Goal: Task Accomplishment & Management: Use online tool/utility

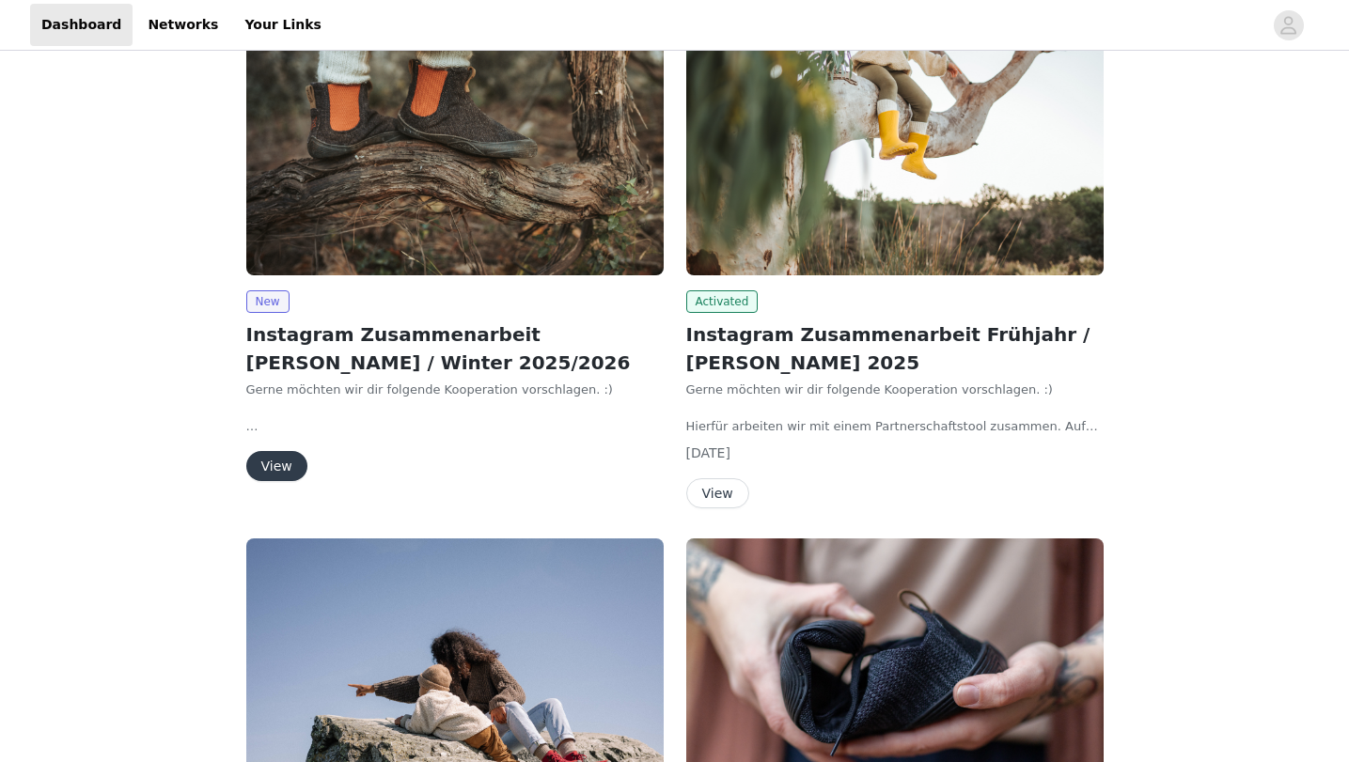
scroll to position [185, 0]
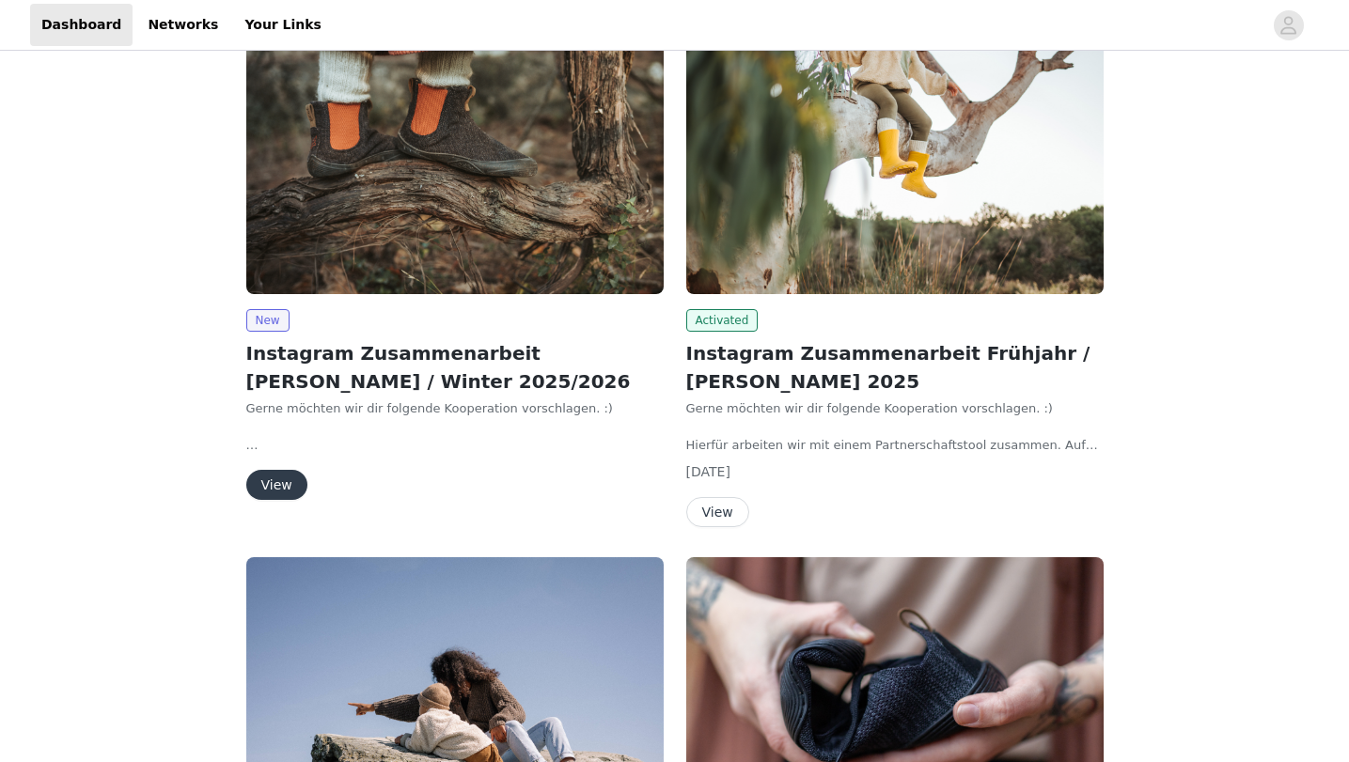
click at [268, 483] on button "View" at bounding box center [276, 485] width 61 height 30
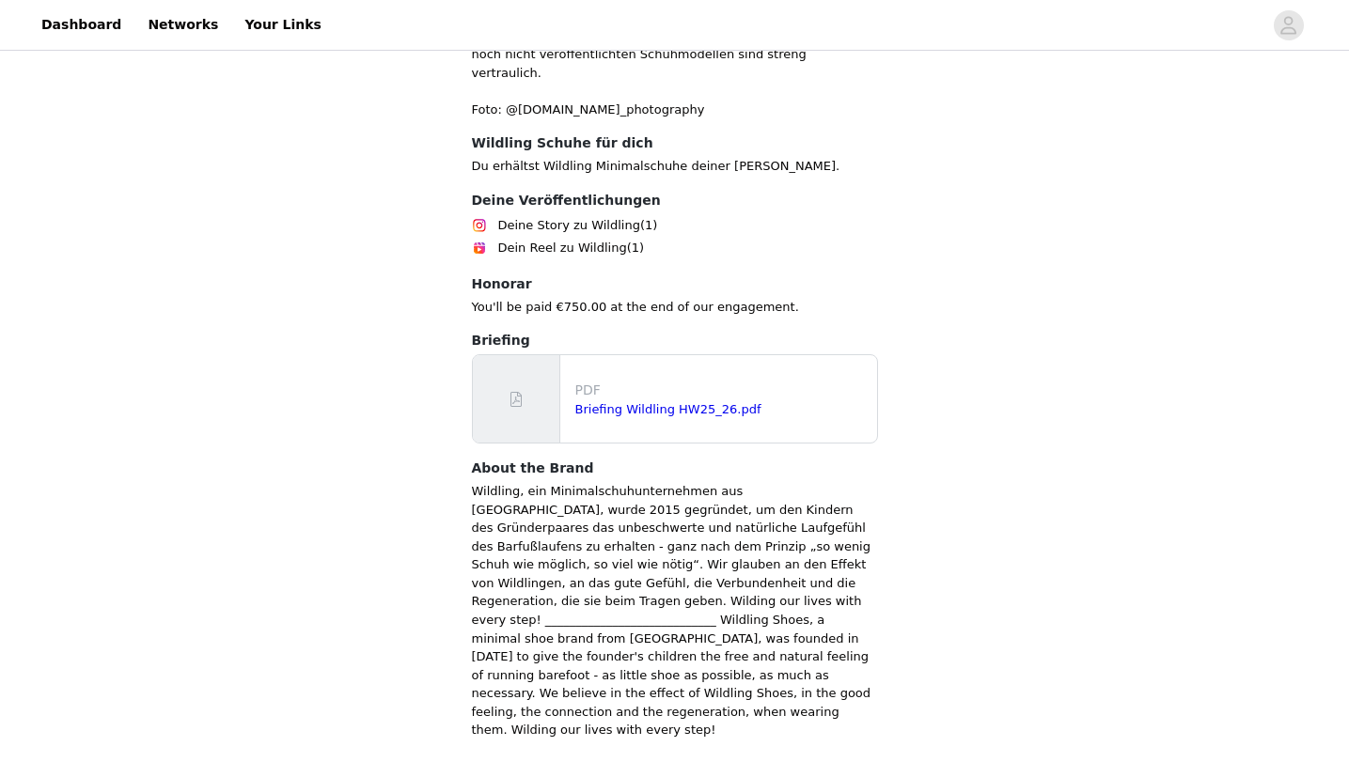
scroll to position [852, 0]
click at [495, 483] on p "Wildling, ein Minimalschuhunternehmen aus [GEOGRAPHIC_DATA], wurde 2015 gegründ…" at bounding box center [675, 611] width 406 height 257
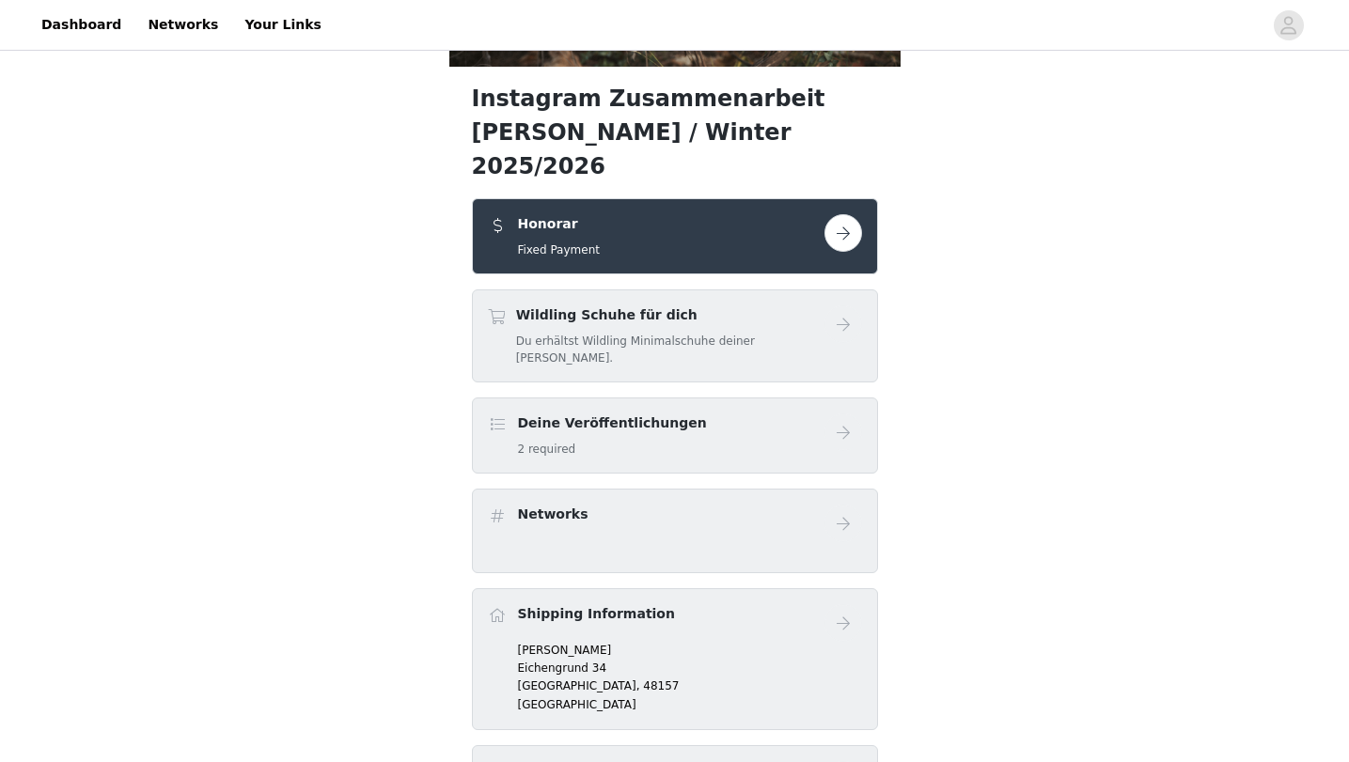
scroll to position [302, 0]
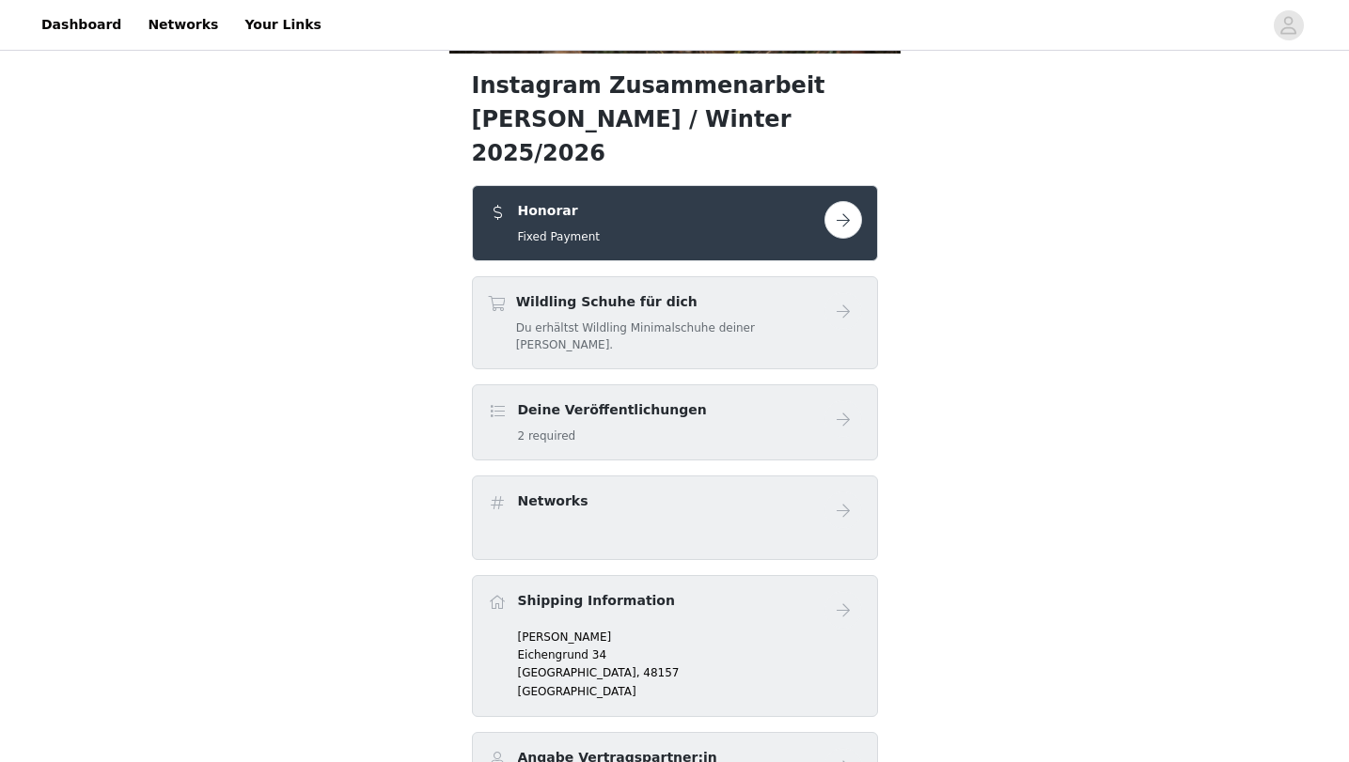
click at [845, 201] on button "button" at bounding box center [843, 220] width 38 height 38
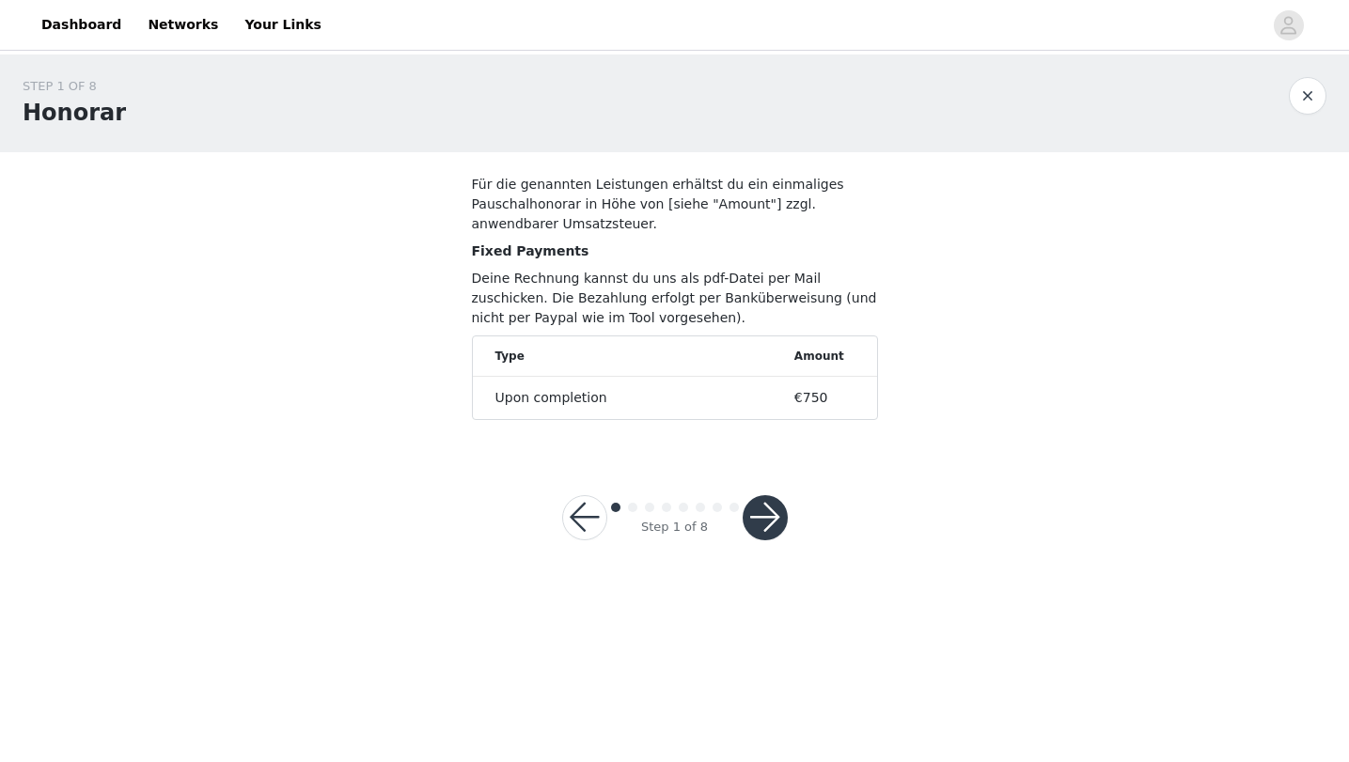
click at [770, 516] on button "button" at bounding box center [765, 517] width 45 height 45
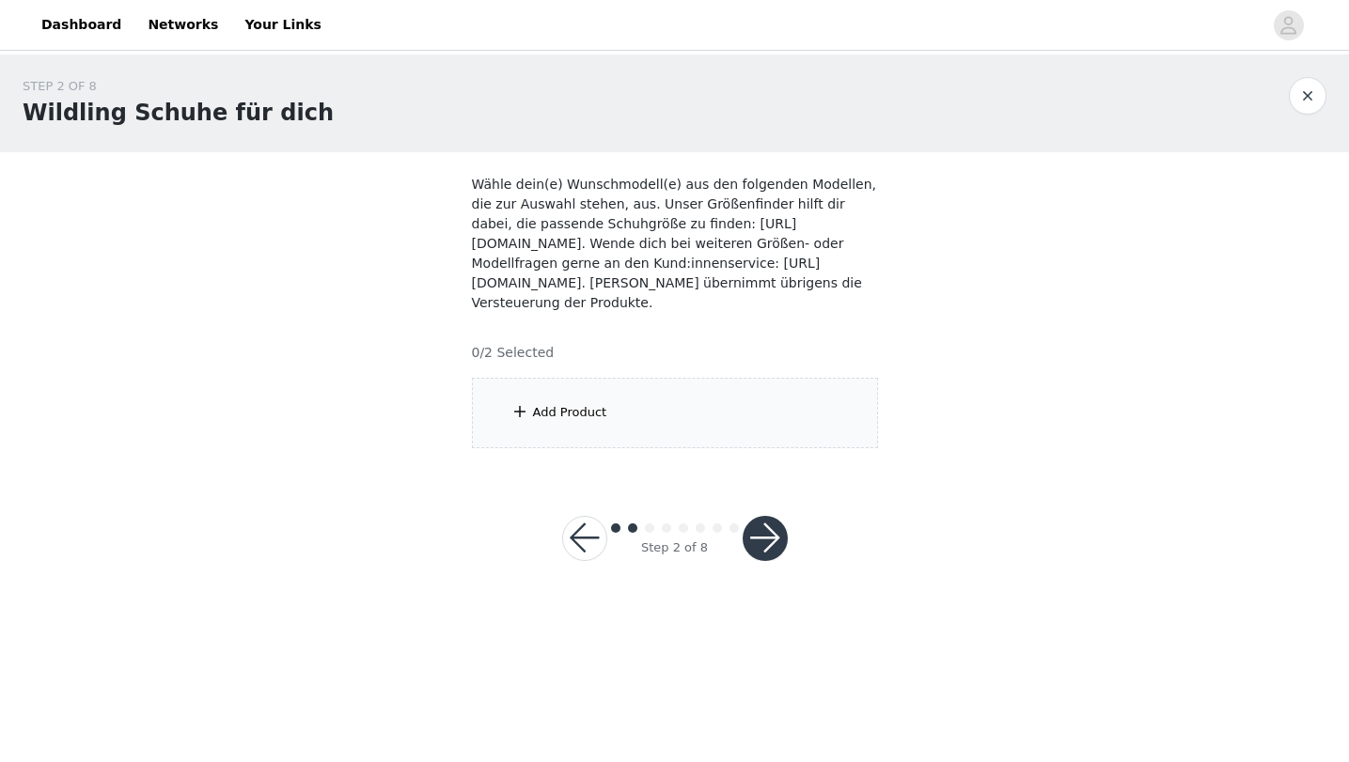
click at [548, 411] on div "Add Product" at bounding box center [570, 412] width 74 height 19
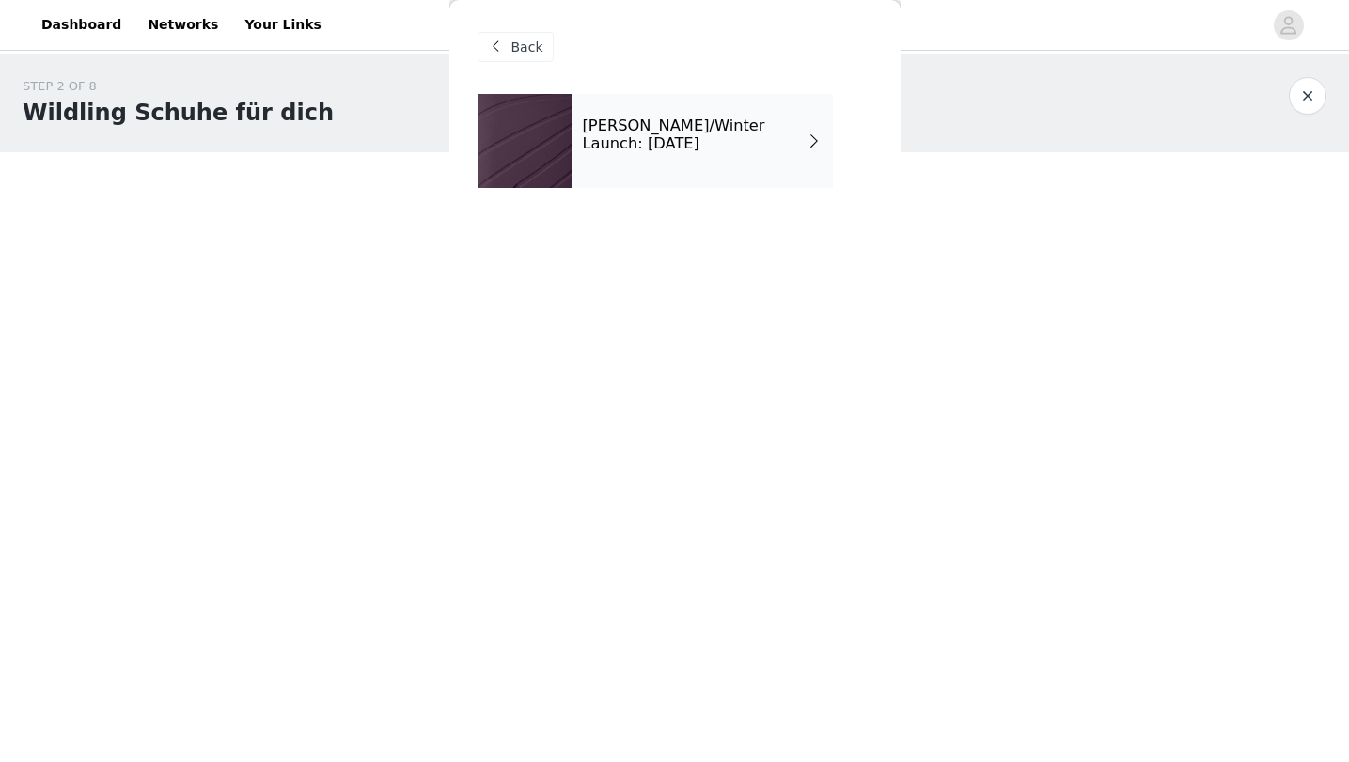
click at [584, 156] on div "[PERSON_NAME]/Winter Launch: [DATE]" at bounding box center [702, 141] width 261 height 94
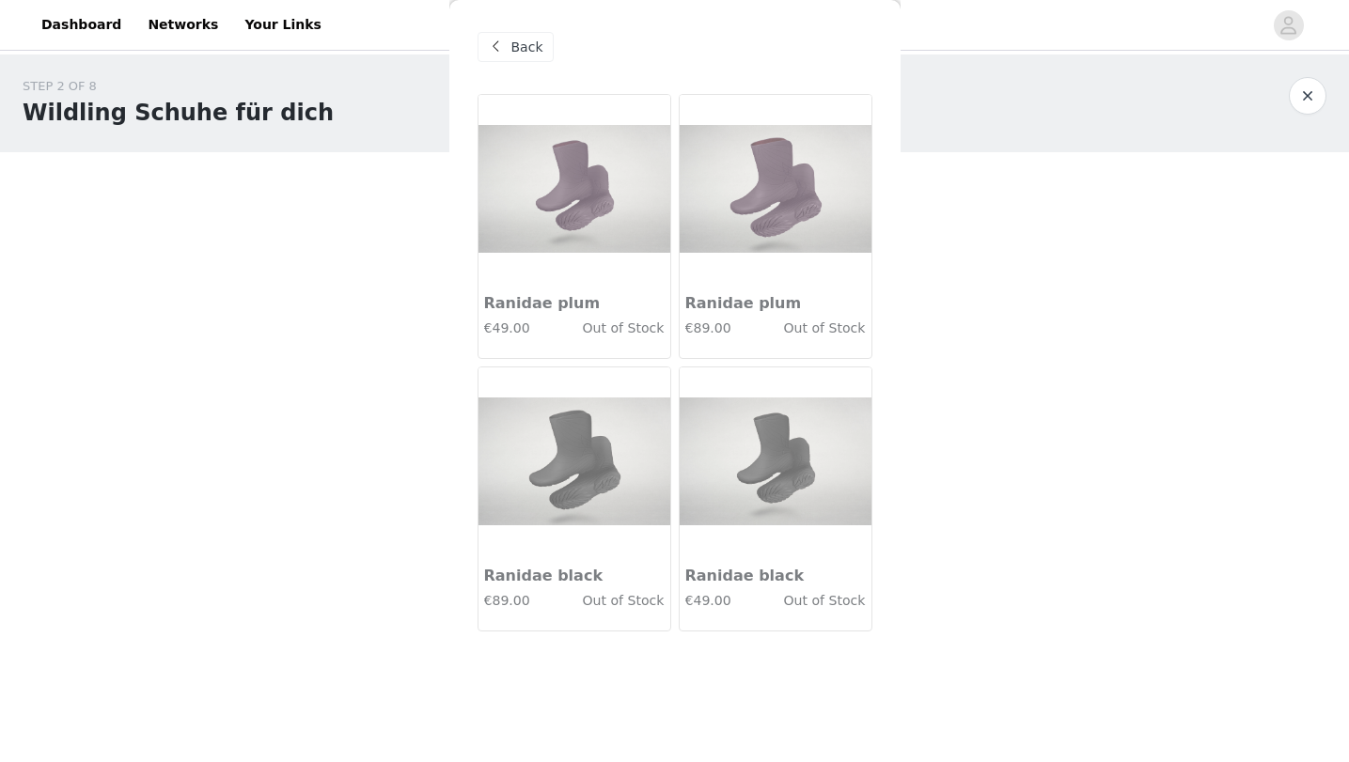
click at [499, 39] on span at bounding box center [496, 47] width 23 height 23
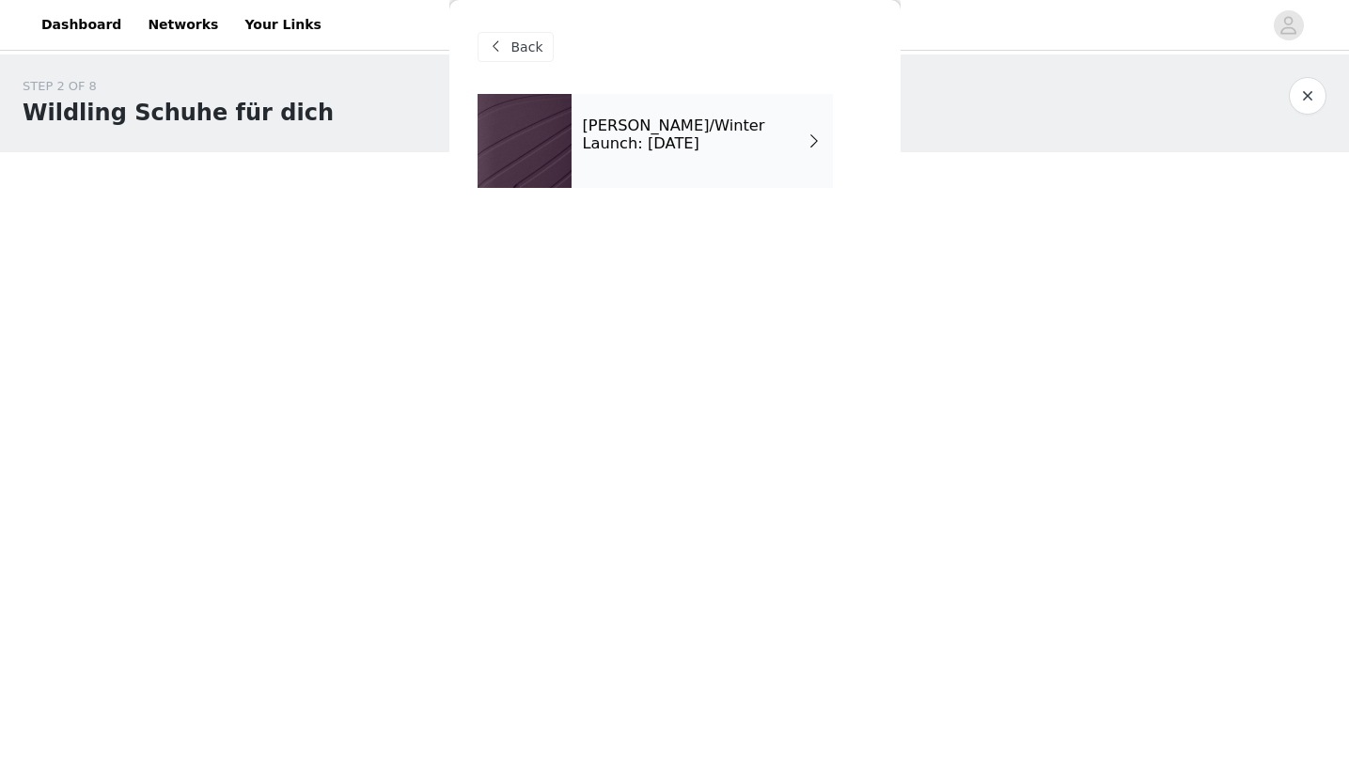
click at [504, 59] on div "Back" at bounding box center [516, 47] width 76 height 30
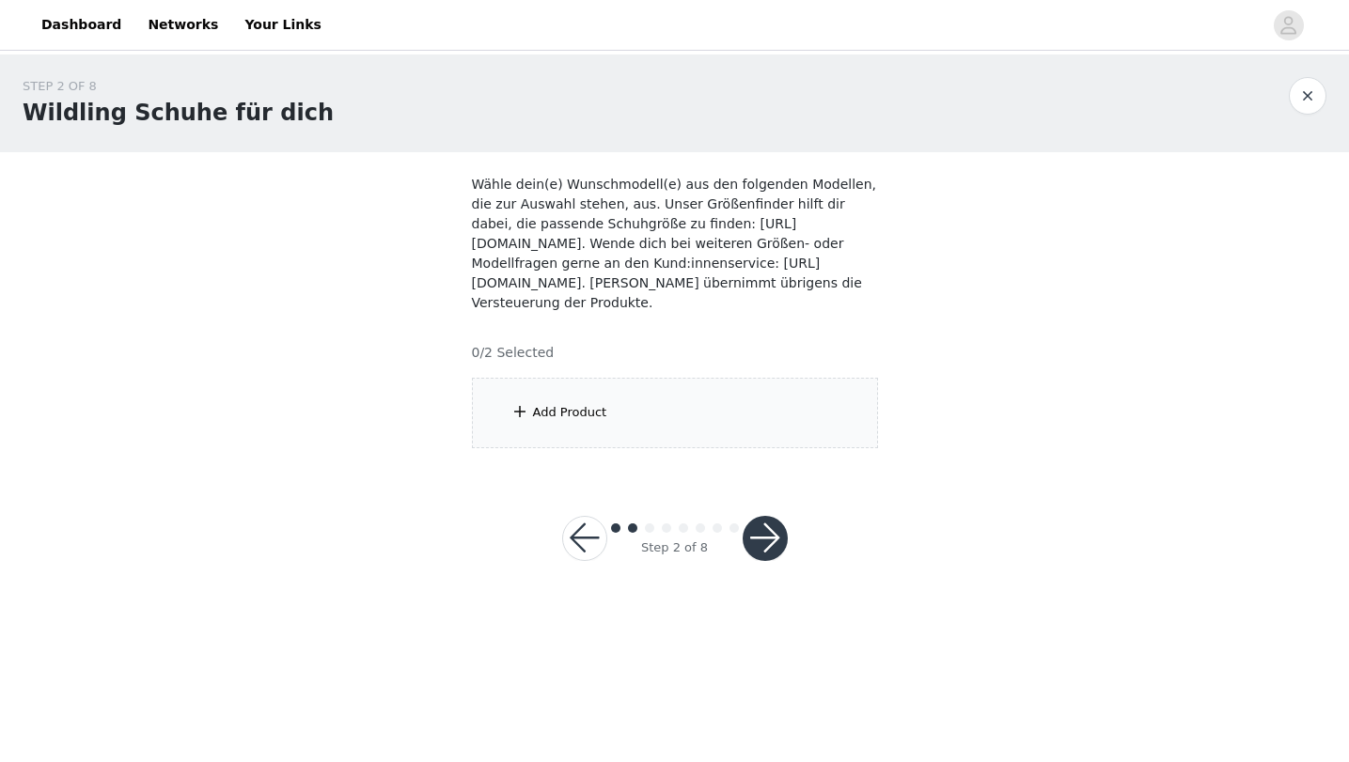
click at [570, 428] on div "Add Product" at bounding box center [675, 413] width 406 height 71
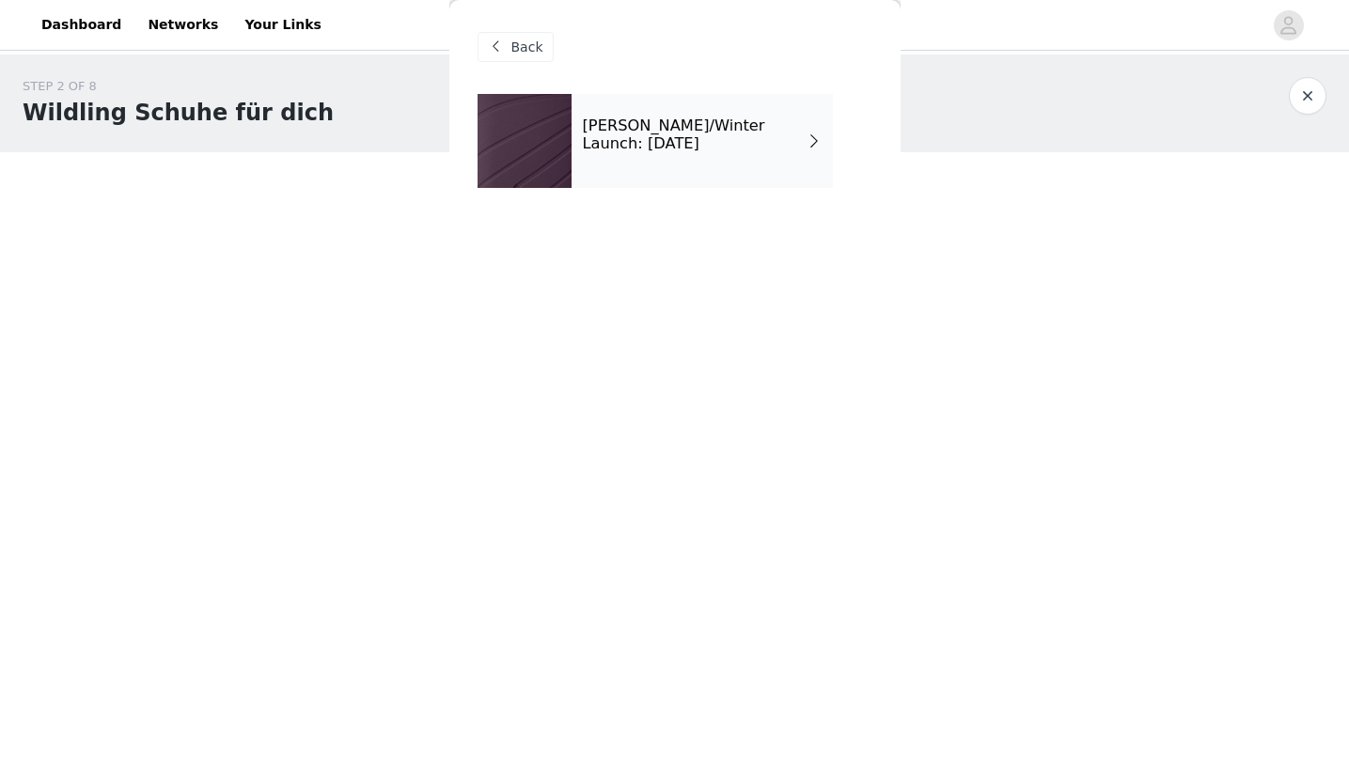
click at [570, 428] on div "Back [PERSON_NAME]/Winter Launch: [DATE]" at bounding box center [674, 381] width 451 height 762
click at [556, 164] on div at bounding box center [525, 141] width 94 height 94
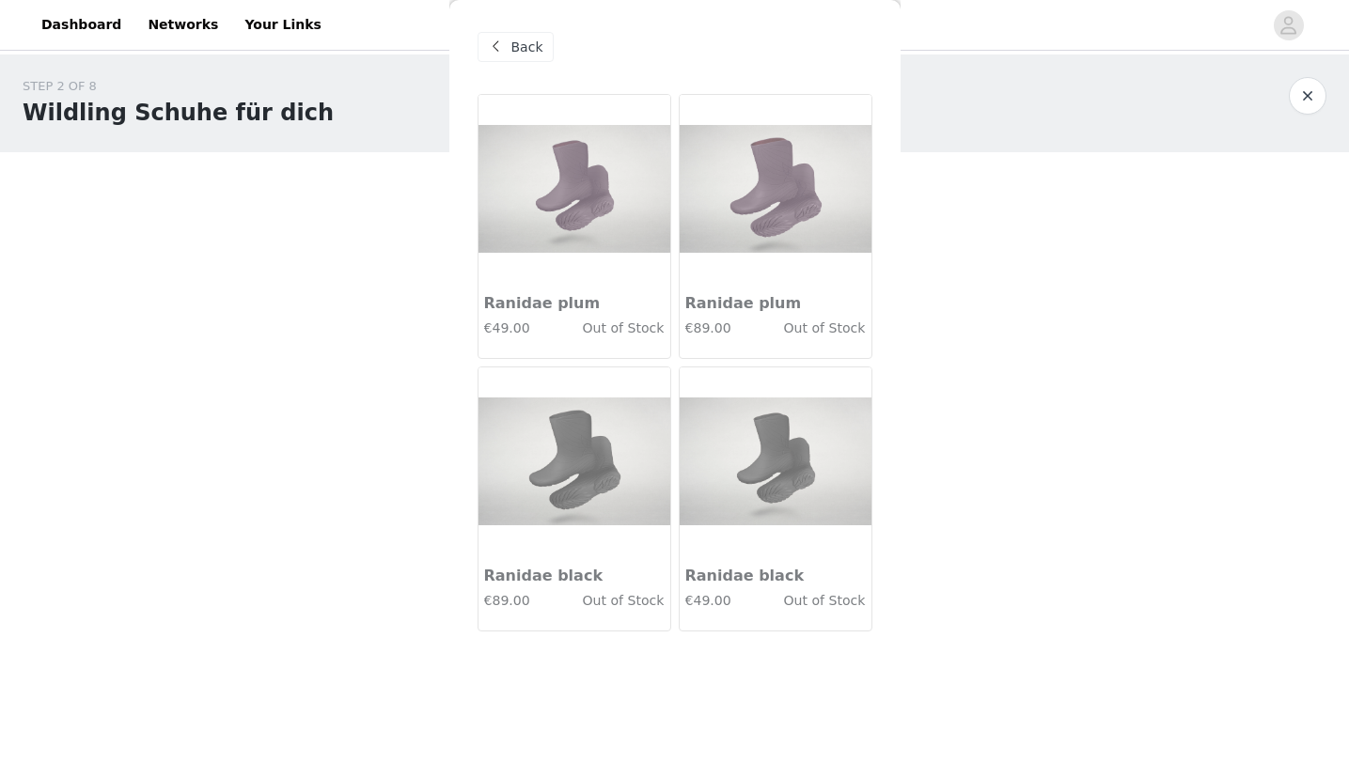
click at [556, 164] on img at bounding box center [574, 189] width 192 height 128
click at [512, 52] on span "Back" at bounding box center [527, 48] width 32 height 20
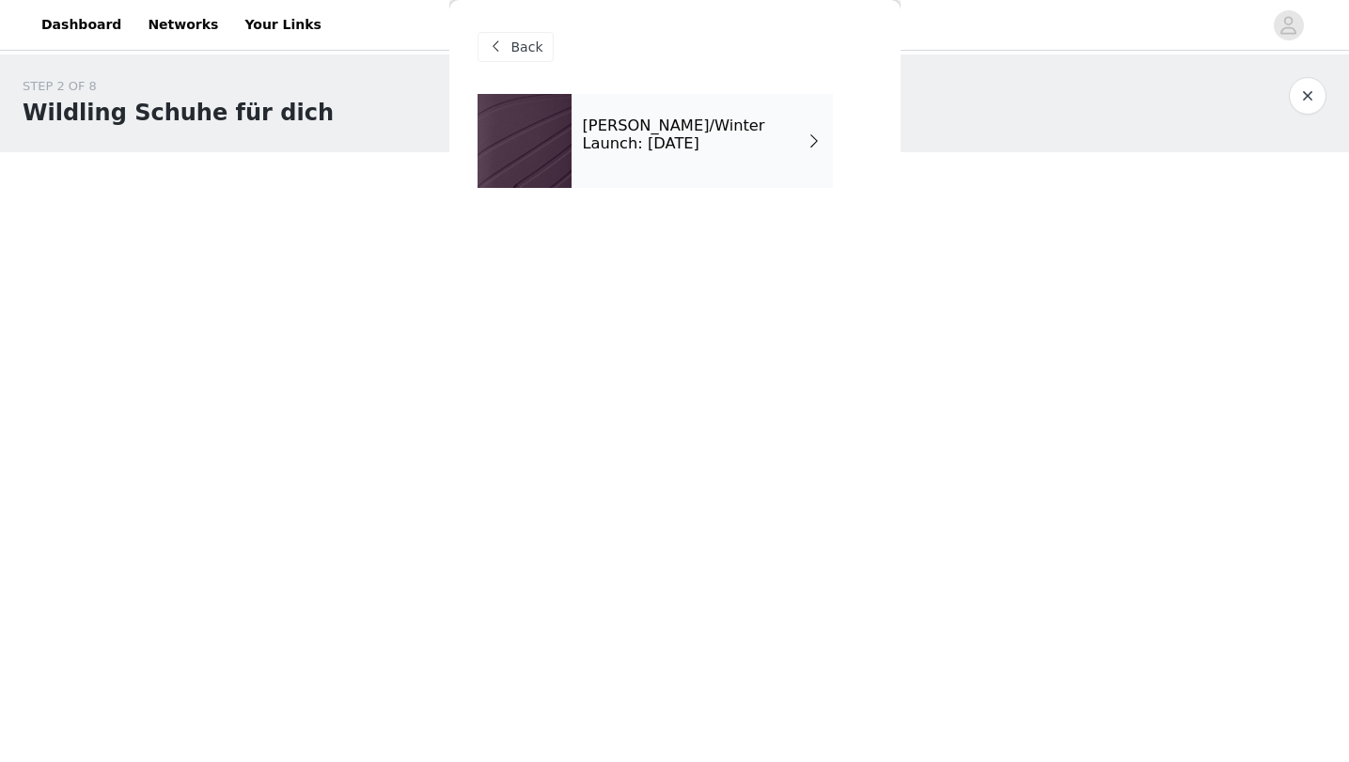
click at [710, 164] on div "[PERSON_NAME]/Winter Launch: [DATE]" at bounding box center [702, 141] width 261 height 94
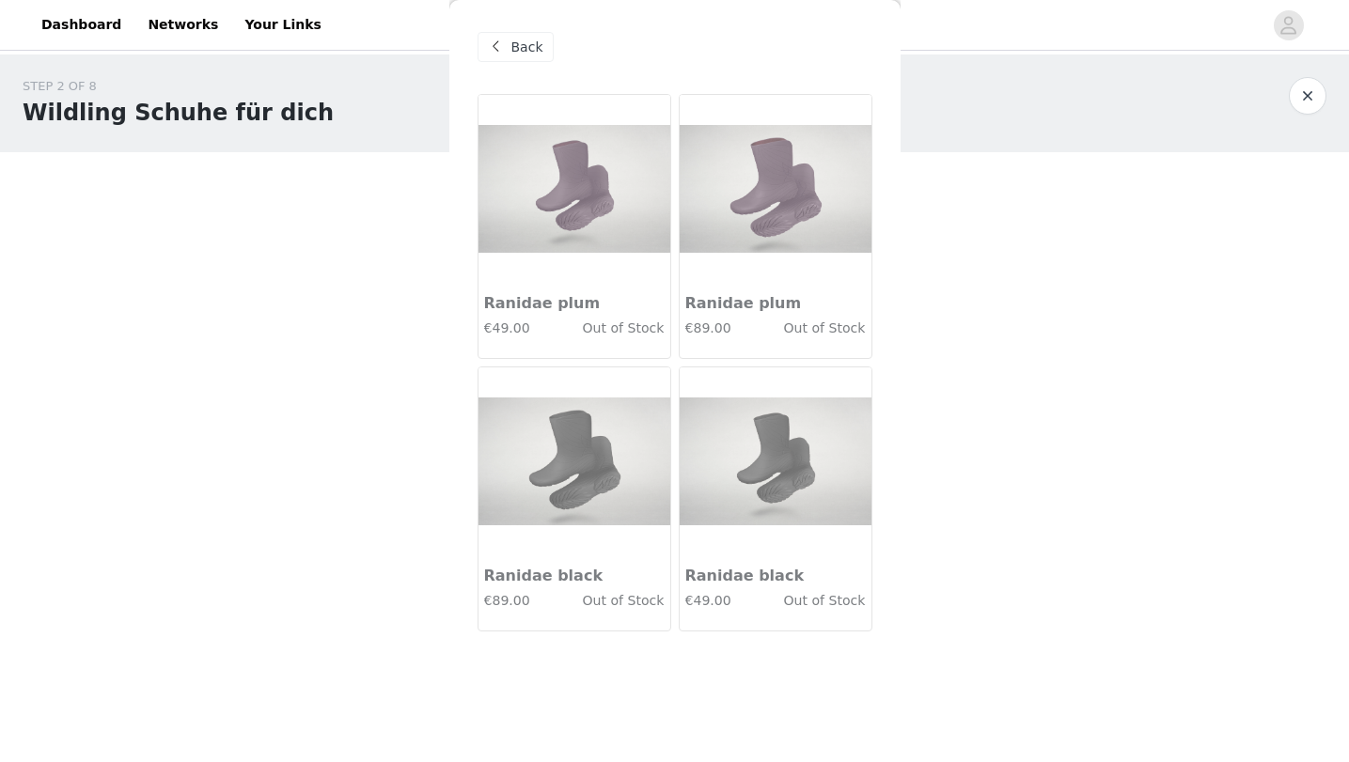
click at [1306, 100] on button "button" at bounding box center [1308, 96] width 38 height 38
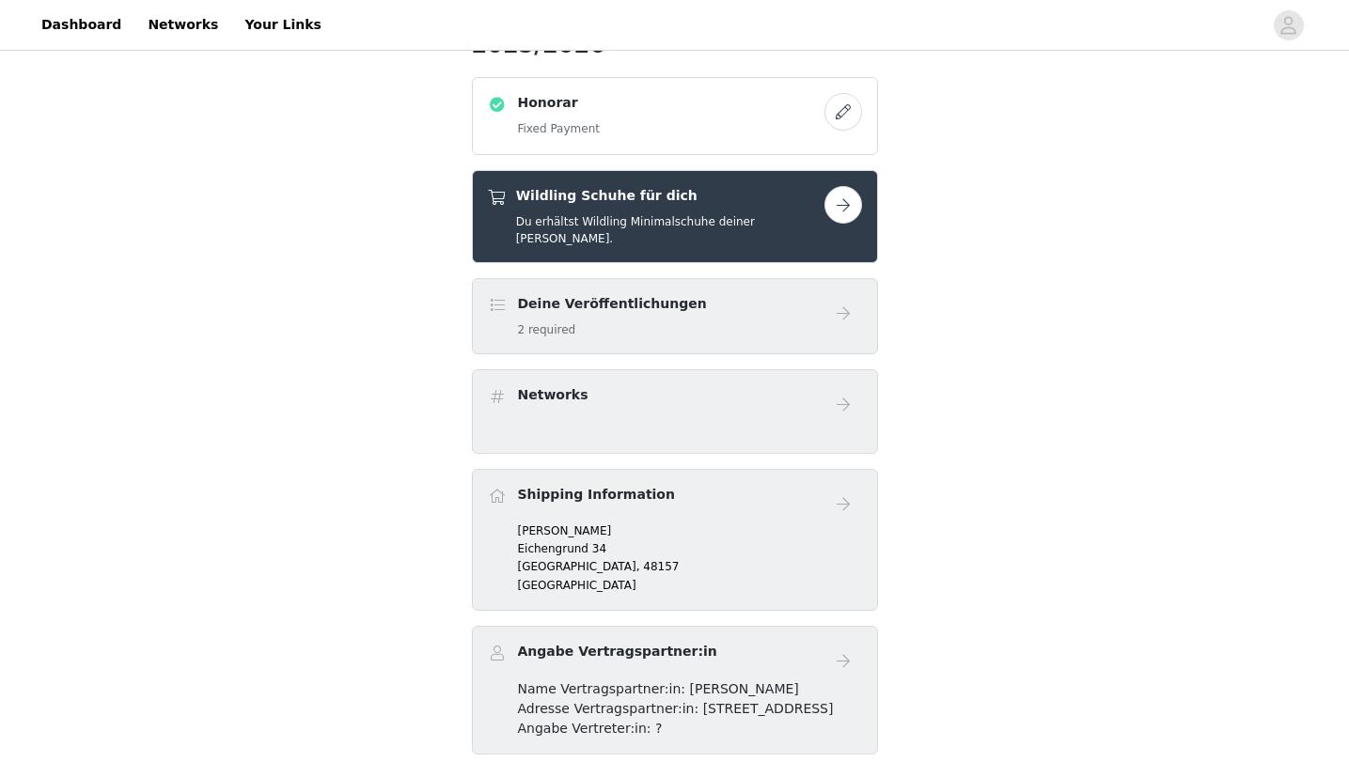
scroll to position [413, 0]
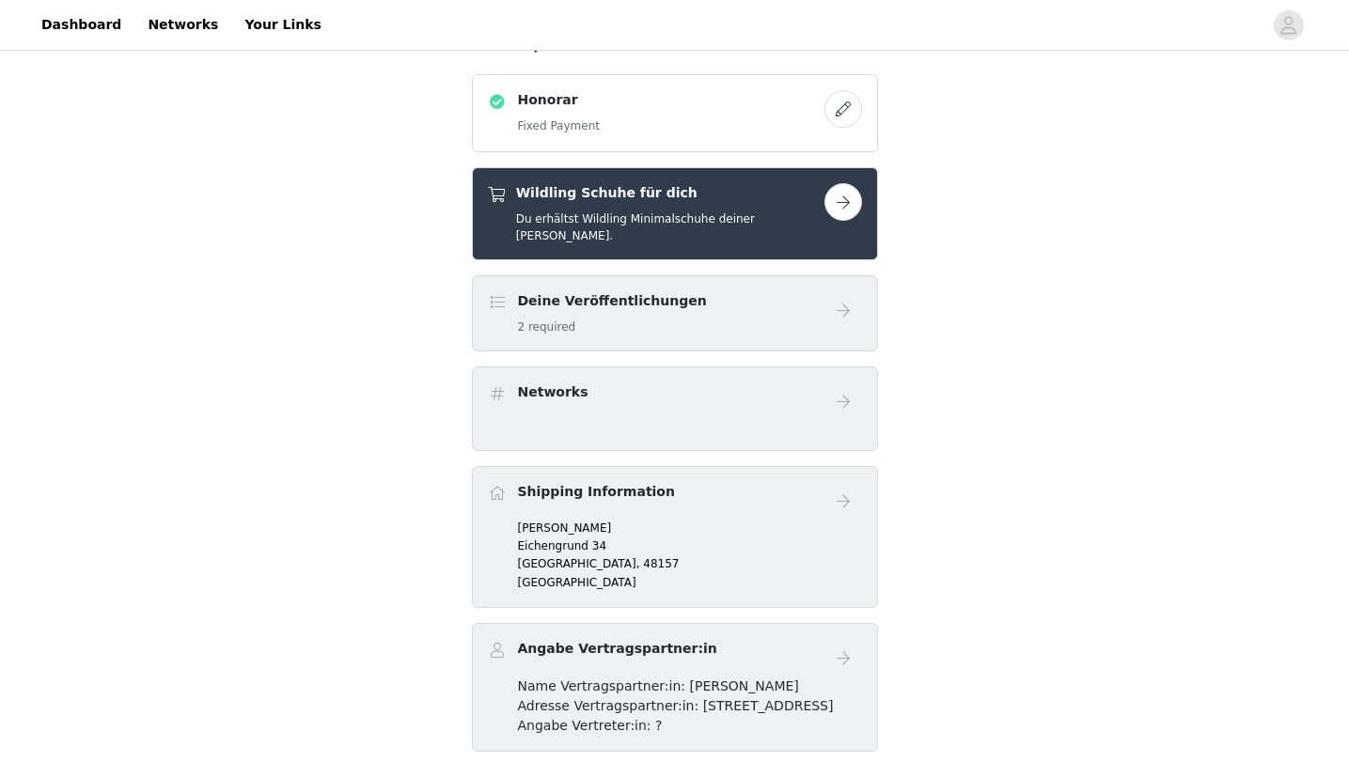
click at [609, 183] on div "Wildling Schuhe für dich Du erhältst Wildling Minimalschuhe deiner [PERSON_NAME…" at bounding box center [670, 213] width 308 height 61
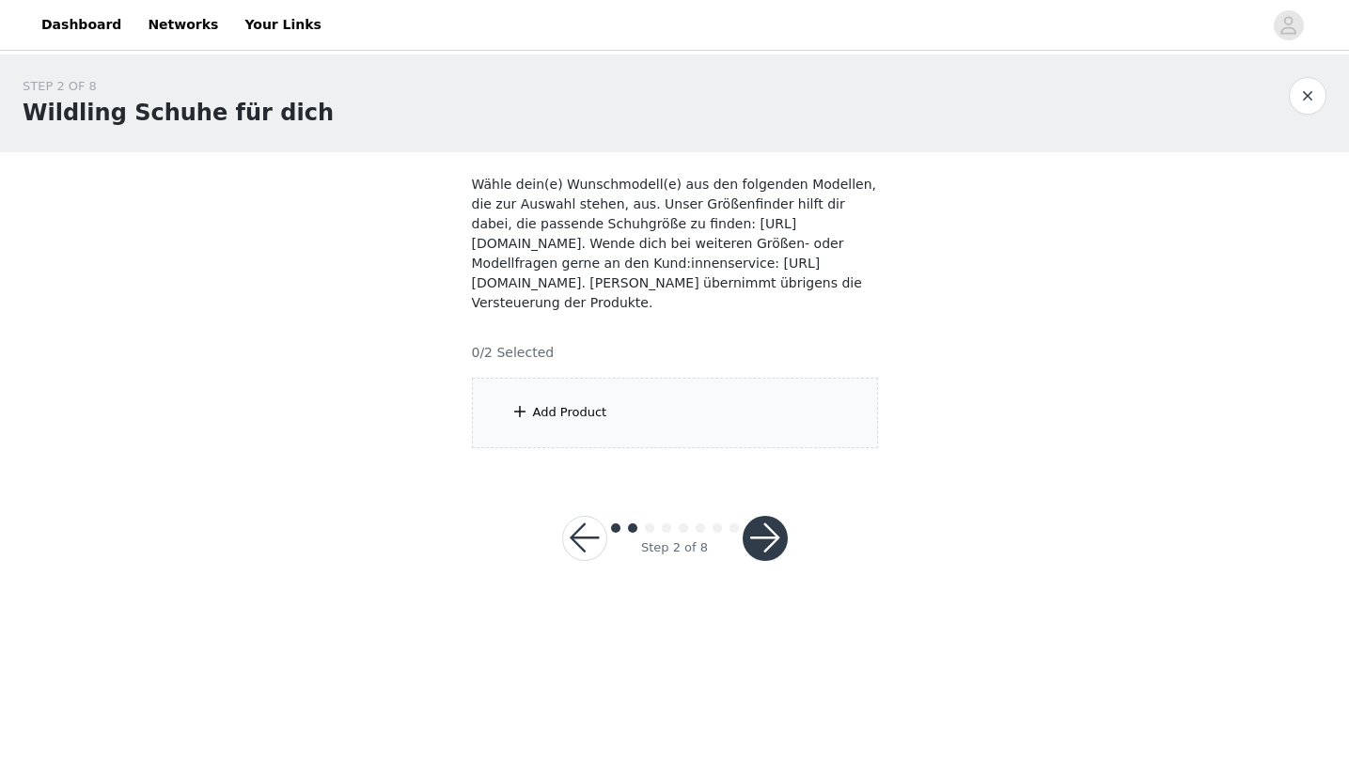
click at [584, 426] on div "Add Product" at bounding box center [675, 413] width 406 height 71
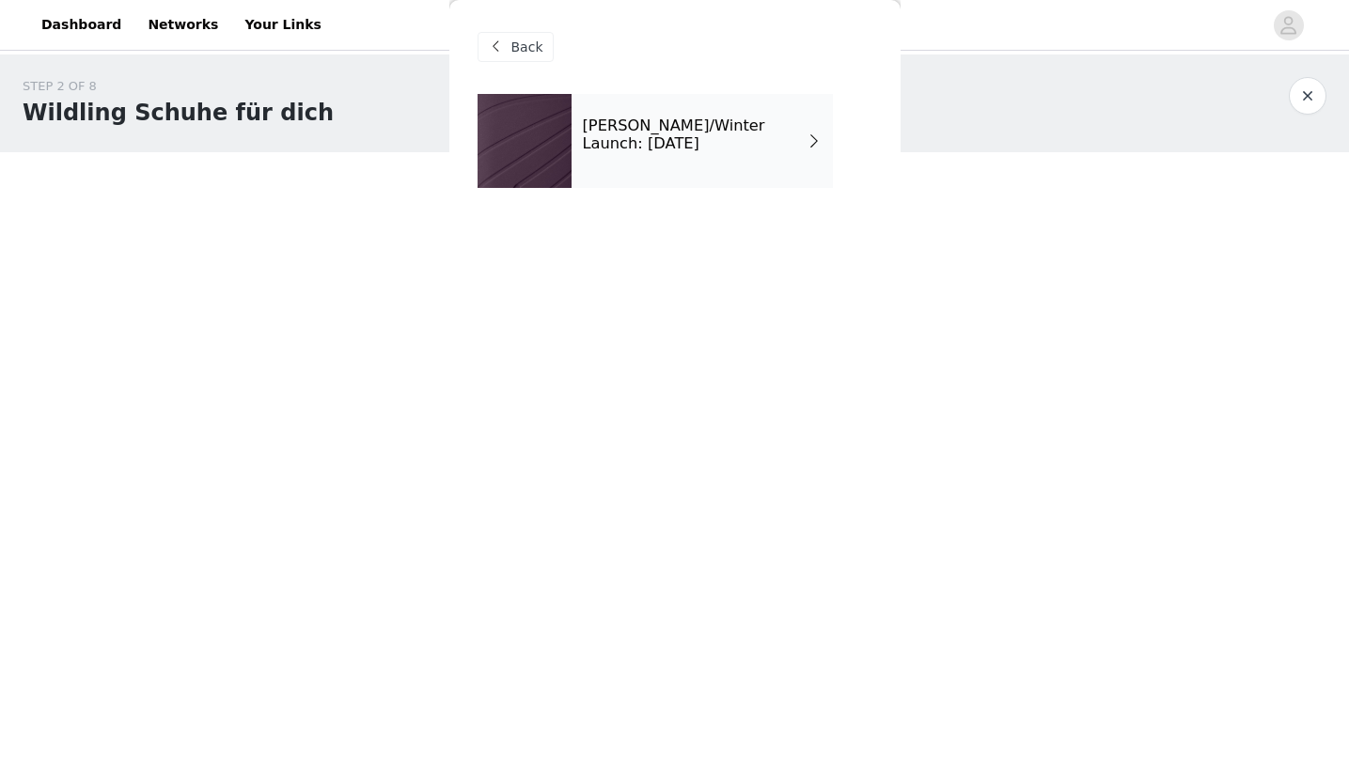
click at [558, 156] on div at bounding box center [525, 141] width 94 height 94
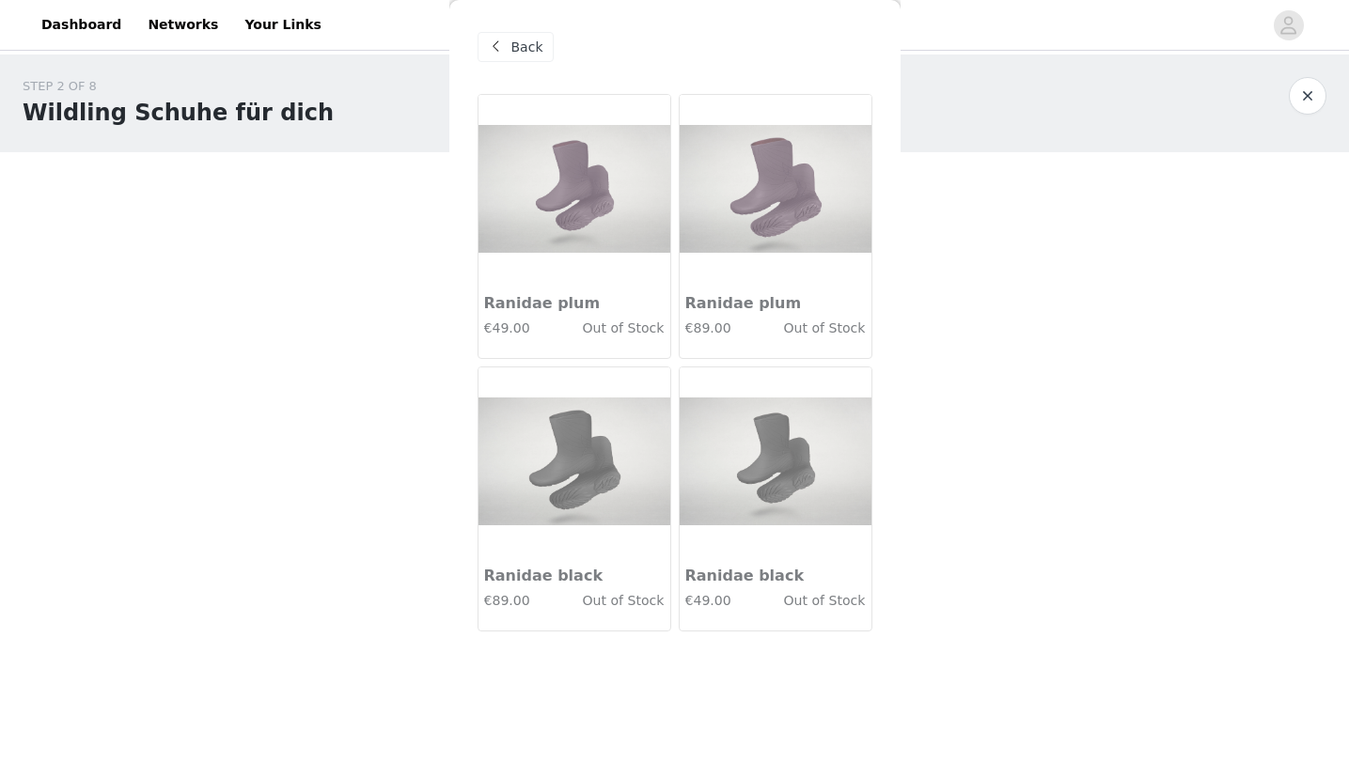
click at [557, 261] on div at bounding box center [574, 189] width 192 height 188
